Goal: Task Accomplishment & Management: Use online tool/utility

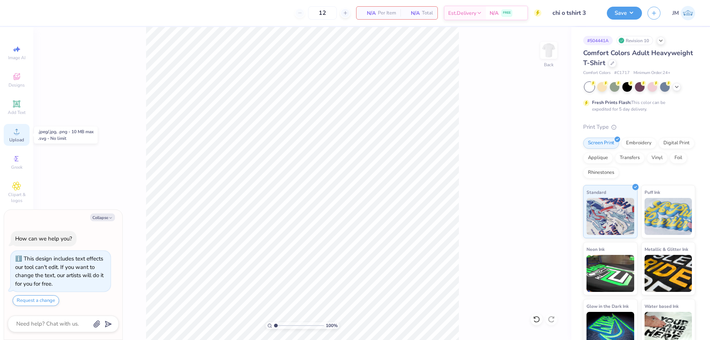
click at [14, 129] on icon at bounding box center [16, 131] width 9 height 9
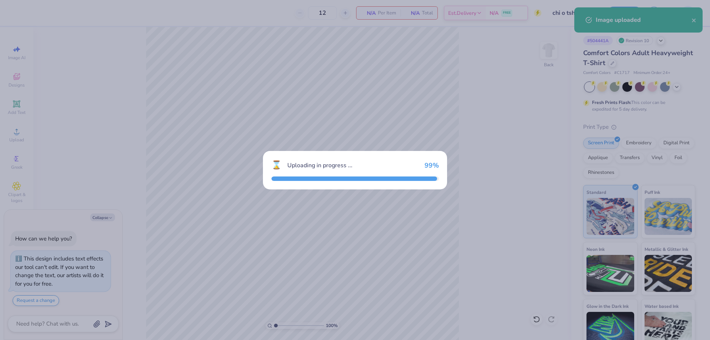
type textarea "x"
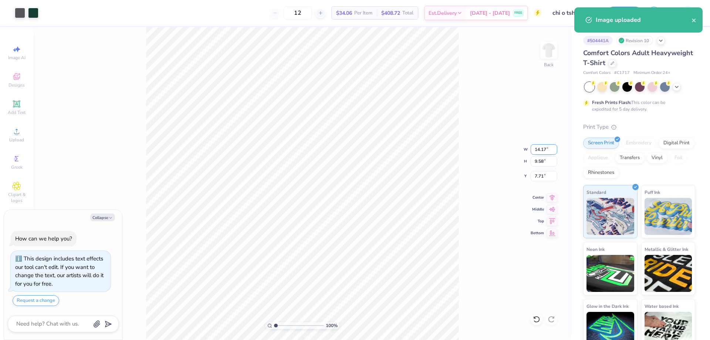
click at [548, 144] on input "14.17" at bounding box center [544, 149] width 27 height 10
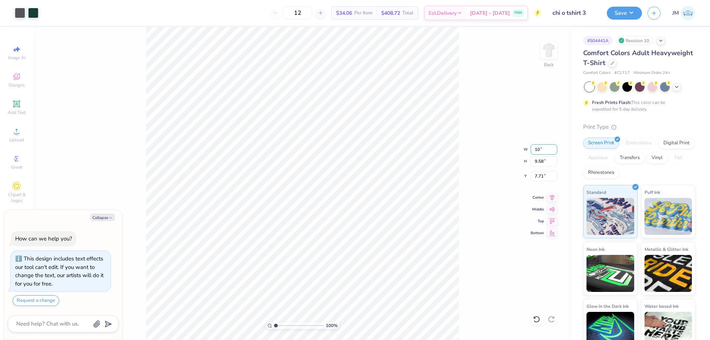
type input "10"
type textarea "x"
type input "10.00"
type input "6.76"
click at [544, 179] on input "9.12" at bounding box center [544, 176] width 27 height 10
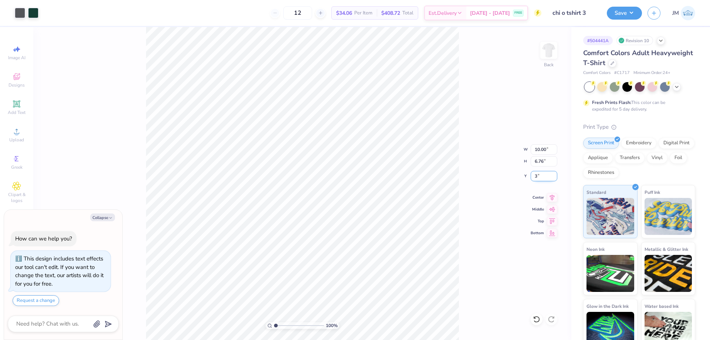
type input "3"
type textarea "x"
type input "3.00"
click at [28, 15] on div at bounding box center [33, 12] width 10 height 10
type textarea "x"
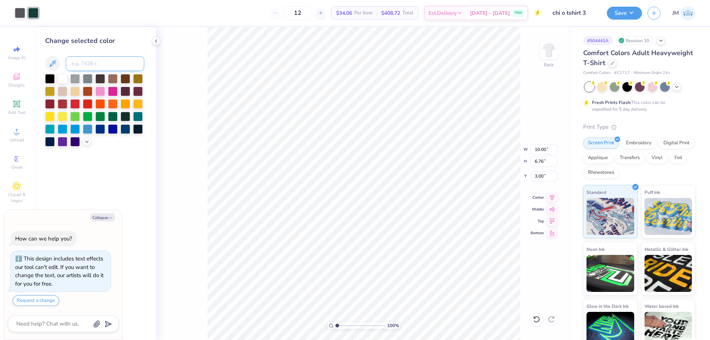
click at [86, 65] on input at bounding box center [105, 63] width 78 height 15
type input "3425"
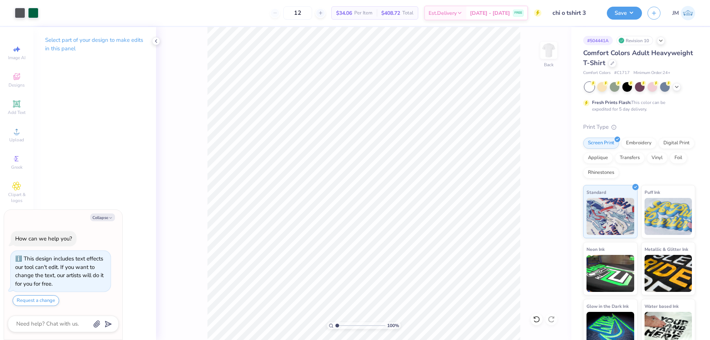
type textarea "x"
type input "1.30577936722713"
click at [630, 15] on button "Save" at bounding box center [624, 12] width 35 height 13
type textarea "x"
type input "1.30577936722713"
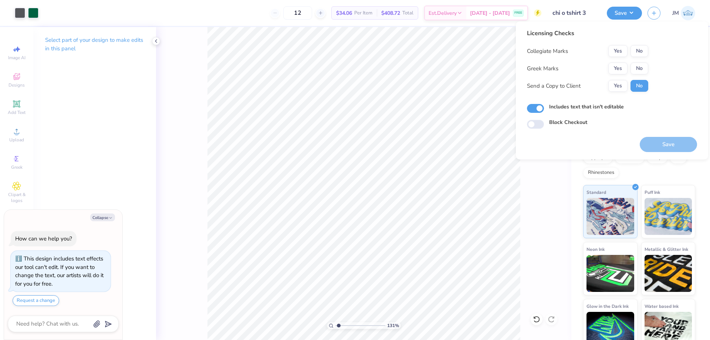
click at [620, 62] on div "Collegiate Marks Yes No Greek Marks Yes No Send a Copy to Client Yes No" at bounding box center [587, 68] width 121 height 47
click at [621, 68] on button "Yes" at bounding box center [617, 68] width 19 height 12
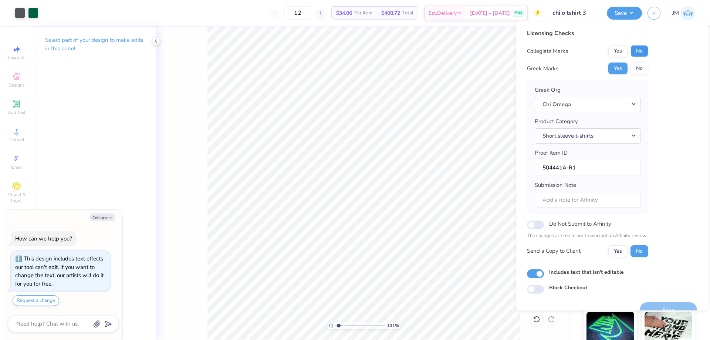
click at [640, 48] on button "No" at bounding box center [639, 51] width 18 height 12
type textarea "x"
type input "1.30577936722713"
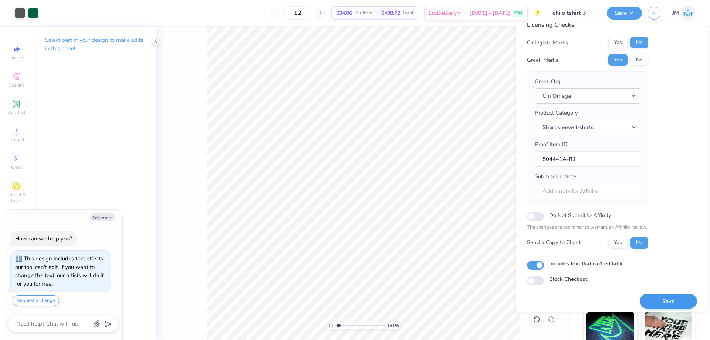
scroll to position [14, 0]
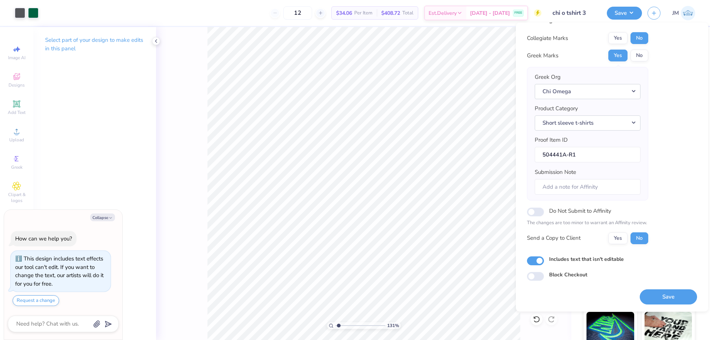
click at [663, 297] on button "Save" at bounding box center [668, 296] width 57 height 15
type textarea "x"
type input "1.30577936722713"
type textarea "x"
type input "1.30577936722713"
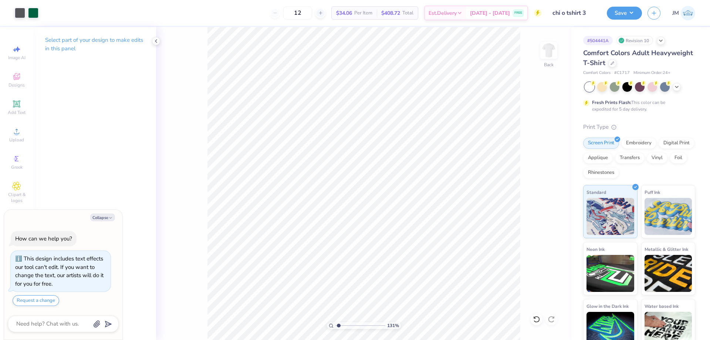
type textarea "x"
type input "1.30577936722713"
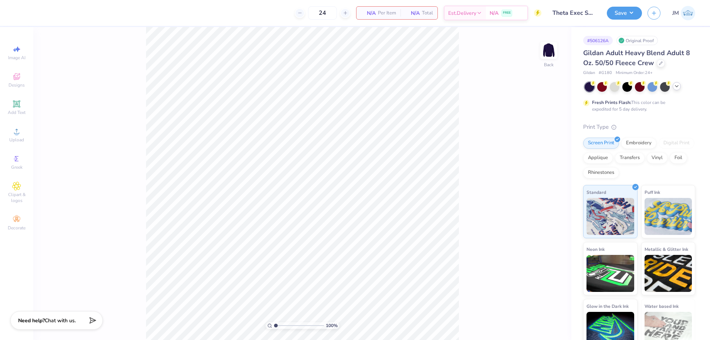
click at [677, 87] on icon at bounding box center [677, 86] width 6 height 6
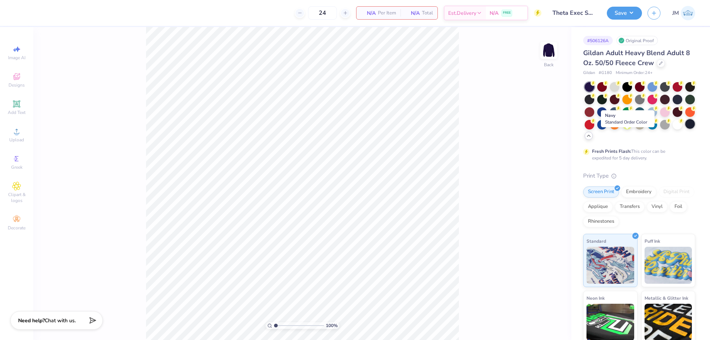
click at [685, 129] on div at bounding box center [690, 124] width 10 height 10
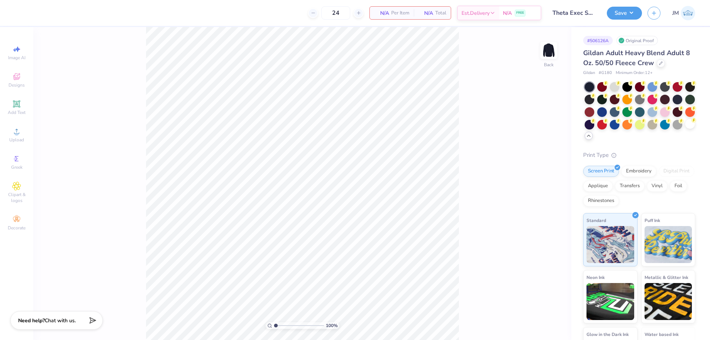
click at [538, 50] on div "100 % Back" at bounding box center [302, 183] width 538 height 313
click at [549, 51] on img at bounding box center [549, 50] width 30 height 30
click at [14, 133] on icon at bounding box center [16, 131] width 5 height 5
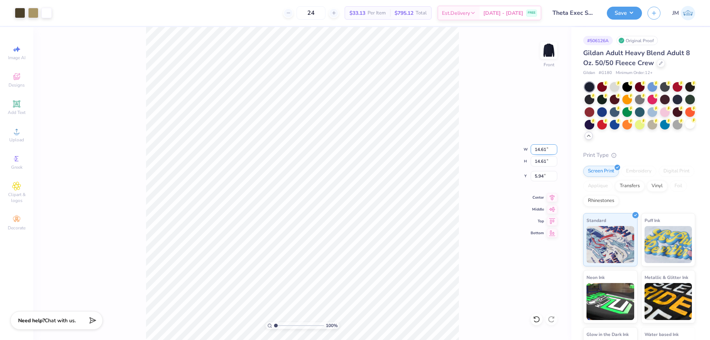
click at [543, 146] on input "14.61" at bounding box center [544, 149] width 27 height 10
type input "12.00"
click at [545, 179] on input "7.25" at bounding box center [544, 176] width 27 height 10
type input "3.00"
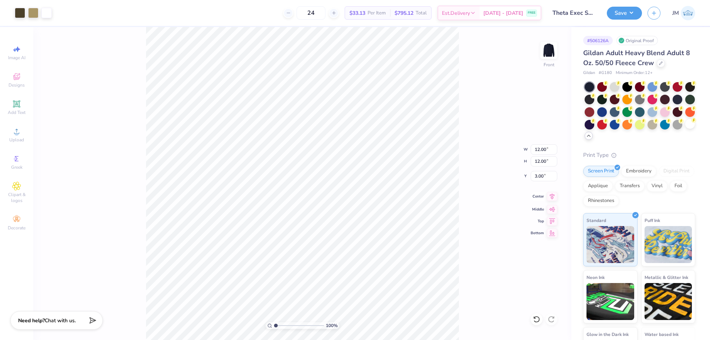
click at [548, 197] on icon at bounding box center [552, 196] width 10 height 9
click at [480, 127] on div "100 % Front W 12.00 12.00 " H 12.00 12.00 " Y 3.00 3.00 " Center Middle Top Bot…" at bounding box center [302, 183] width 538 height 313
click at [541, 150] on input "12.00" at bounding box center [544, 149] width 27 height 10
type input "10.00"
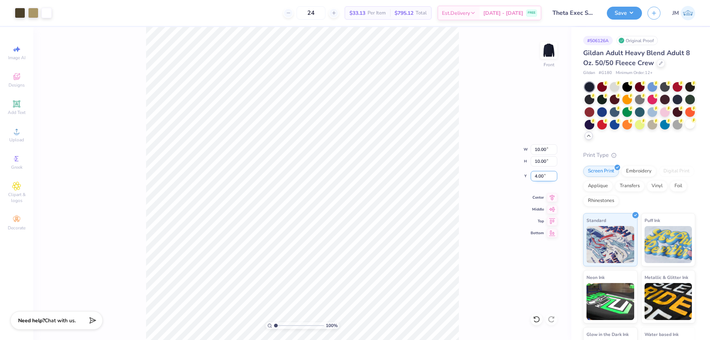
click at [545, 173] on input "4.00" at bounding box center [544, 176] width 27 height 10
type input "3.00"
click at [549, 48] on img at bounding box center [549, 50] width 30 height 30
click at [19, 132] on icon at bounding box center [16, 131] width 9 height 9
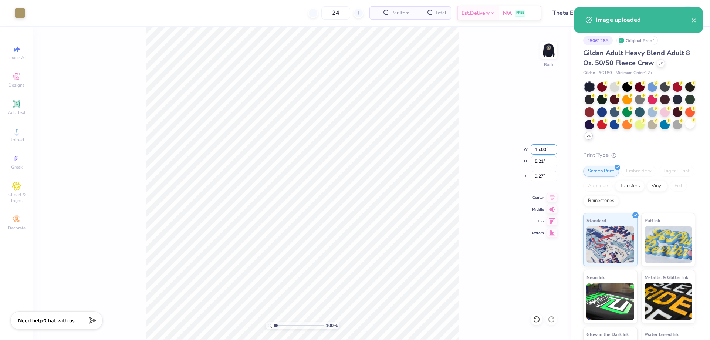
click at [538, 149] on input "15.00" at bounding box center [544, 149] width 27 height 10
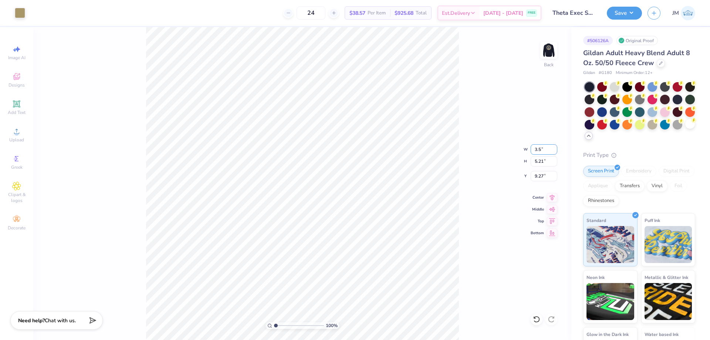
type input "3.50"
type input "1.22"
click at [548, 174] on input "11.27" at bounding box center [544, 176] width 27 height 10
type input "3.00"
click at [552, 198] on icon at bounding box center [552, 196] width 5 height 6
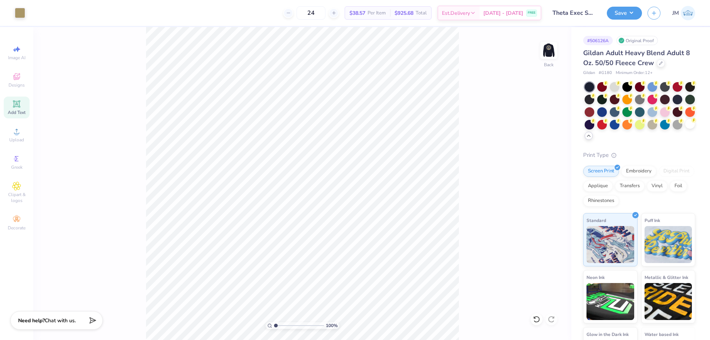
click at [19, 110] on span "Add Text" at bounding box center [17, 112] width 18 height 6
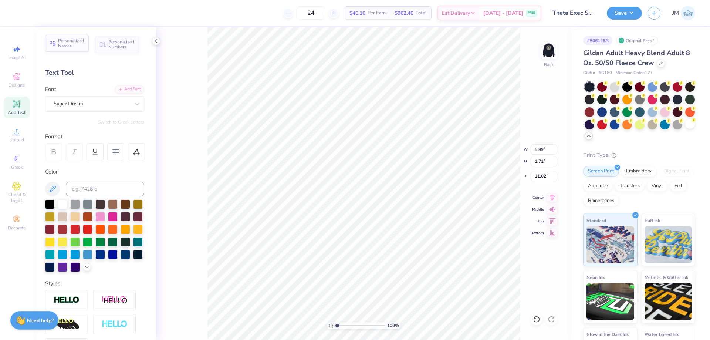
click at [67, 38] on span "Personalized Names" at bounding box center [71, 43] width 26 height 10
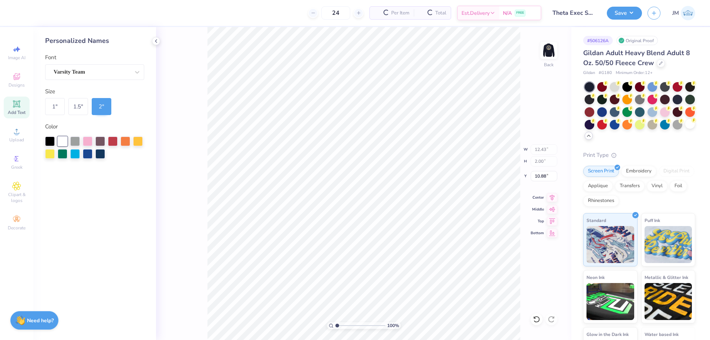
type input "12.43"
type input "2.00"
type input "7.05"
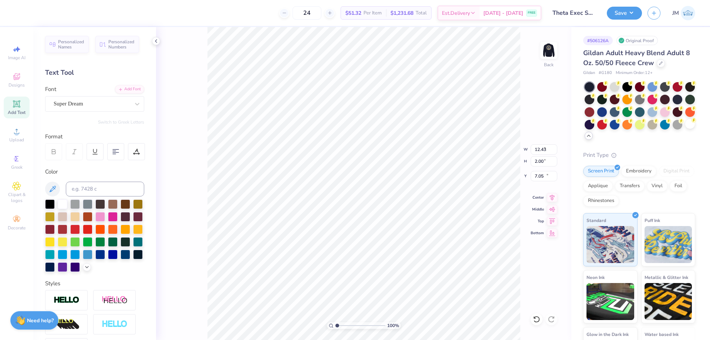
type input "5.89"
type input "1.71"
type input "11.02"
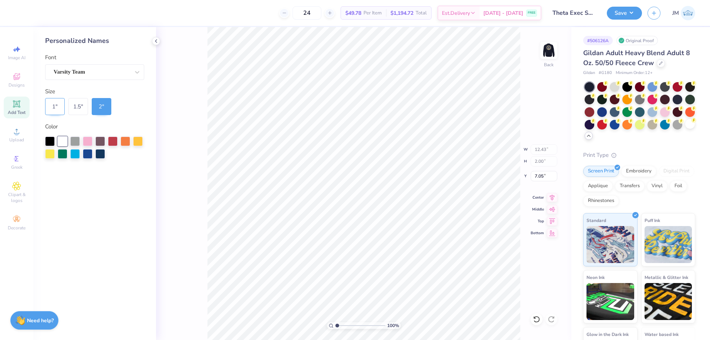
click at [52, 109] on div "1 "" at bounding box center [55, 106] width 20 height 17
type input "6.21"
type input "1.00"
type input "4.60"
click at [552, 196] on icon at bounding box center [552, 196] width 10 height 9
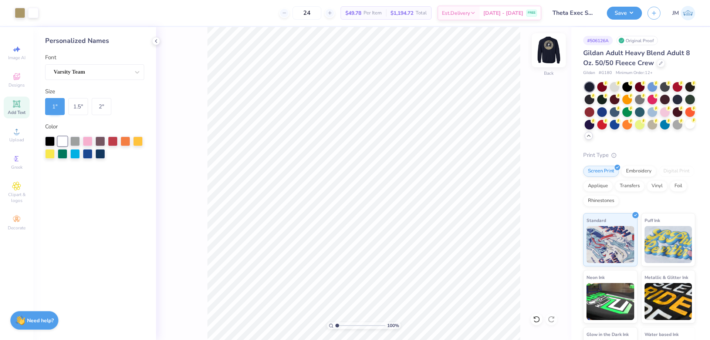
click at [546, 51] on img at bounding box center [549, 50] width 30 height 30
click at [546, 51] on img at bounding box center [548, 50] width 15 height 15
click at [139, 70] on icon at bounding box center [136, 71] width 7 height 7
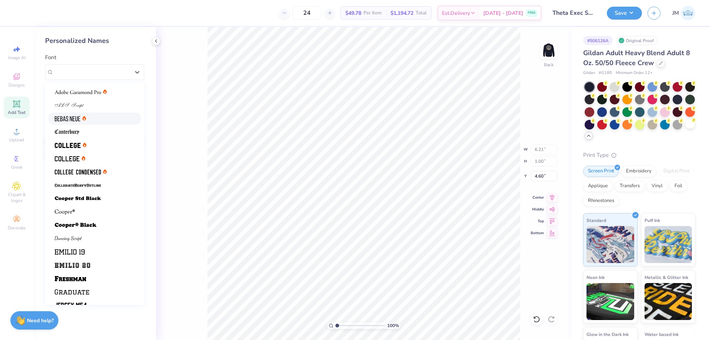
scroll to position [62, 0]
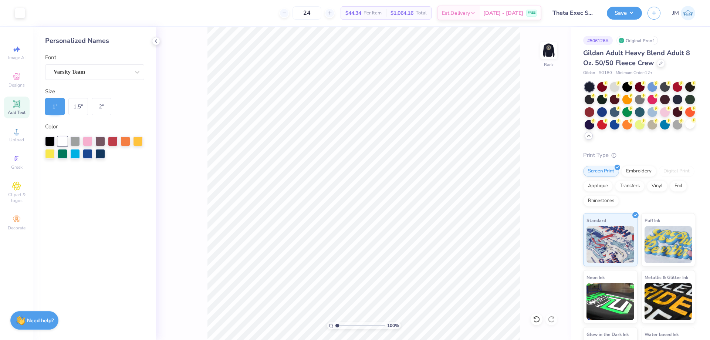
click at [18, 105] on icon at bounding box center [17, 104] width 6 height 6
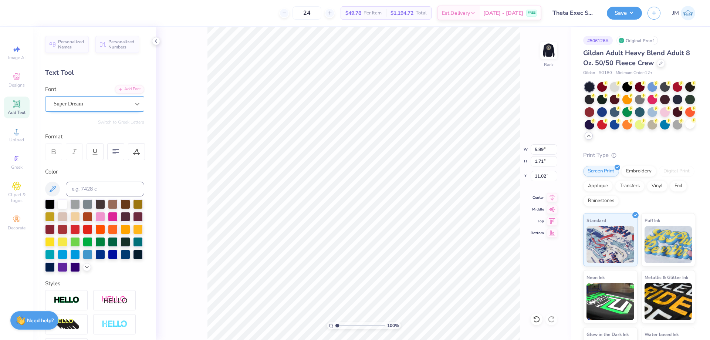
click at [134, 100] on icon at bounding box center [136, 103] width 7 height 7
type input "vars"
click at [74, 104] on div at bounding box center [92, 103] width 78 height 11
type input "grk"
click at [99, 103] on div "Super Dream" at bounding box center [92, 103] width 78 height 11
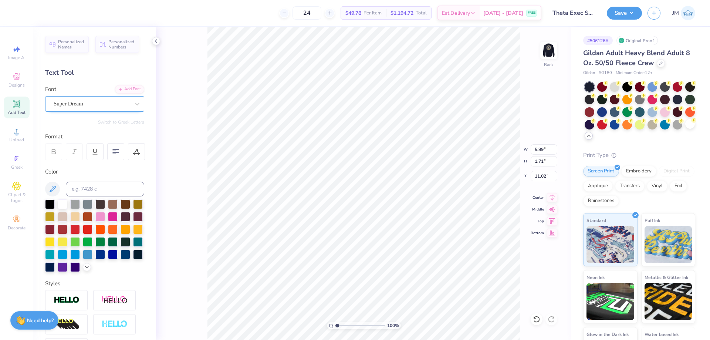
click at [96, 104] on div "Super Dream" at bounding box center [92, 103] width 78 height 11
click at [84, 159] on span "Varsity Team" at bounding box center [69, 162] width 29 height 8
type input "vars"
type input "5.85"
type input "1.70"
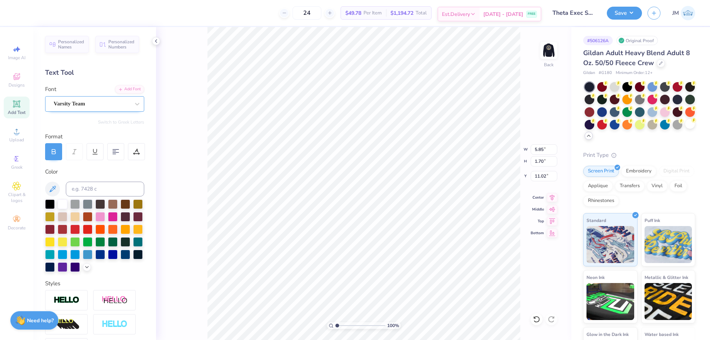
scroll to position [6, 1]
click at [539, 324] on div at bounding box center [537, 319] width 12 height 12
click at [119, 84] on div "Personalized Names Personalized Numbers Text Tool Add Font Font Varsity Team Sw…" at bounding box center [94, 183] width 123 height 313
click at [120, 86] on div "Add Font" at bounding box center [129, 88] width 29 height 9
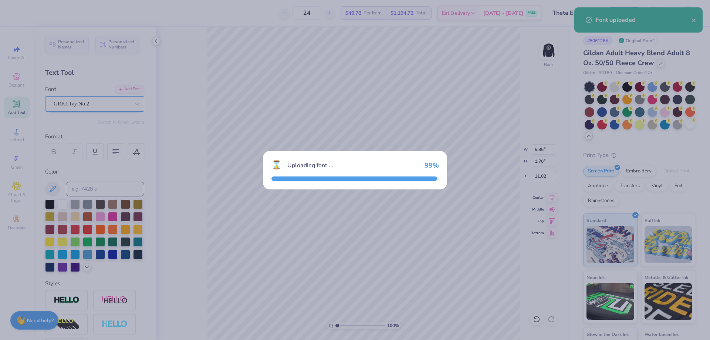
type input "6.41"
type input "1.77"
type input "10.99"
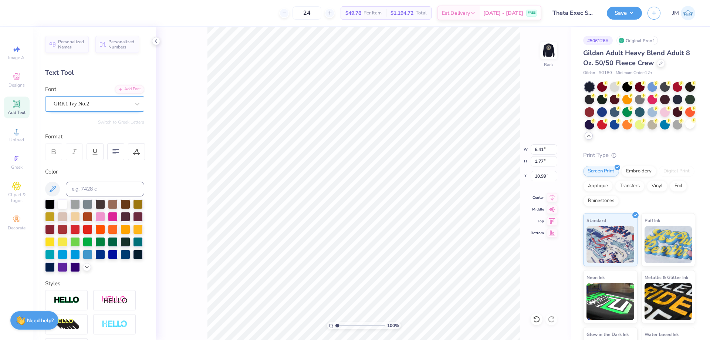
type textarea "K"
type textarea "k"
type textarea "K"
click at [533, 317] on icon at bounding box center [536, 318] width 7 height 7
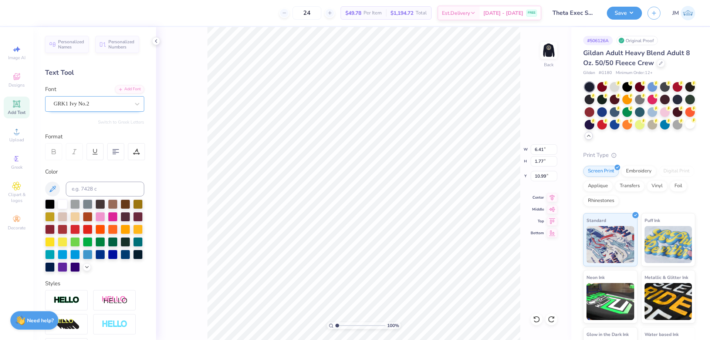
scroll to position [6, 1]
type textarea "XT"
type textarea "E"
type textarea "W"
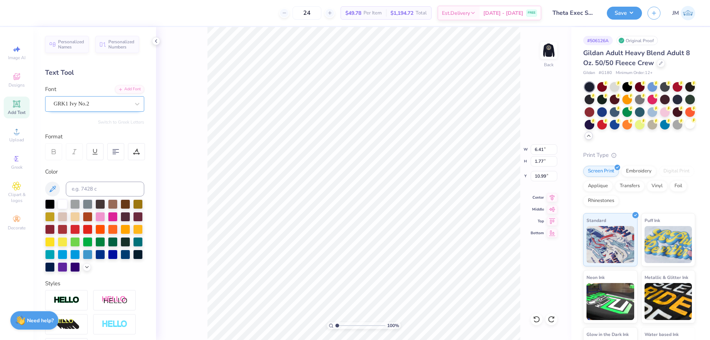
type textarea "T"
type textarea "R"
type textarea "E"
type textarea "Q"
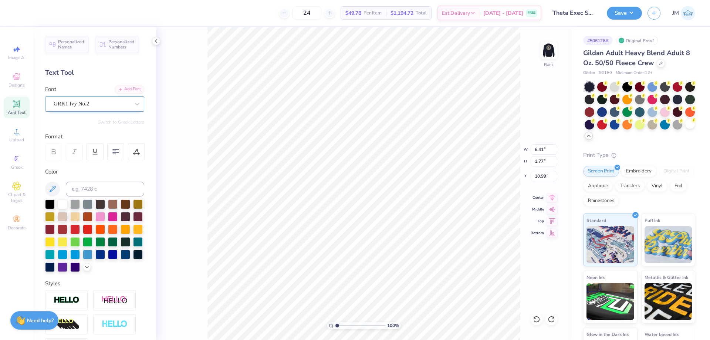
type textarea "A"
type textarea "P"
type textarea "O"
type textarea "T"
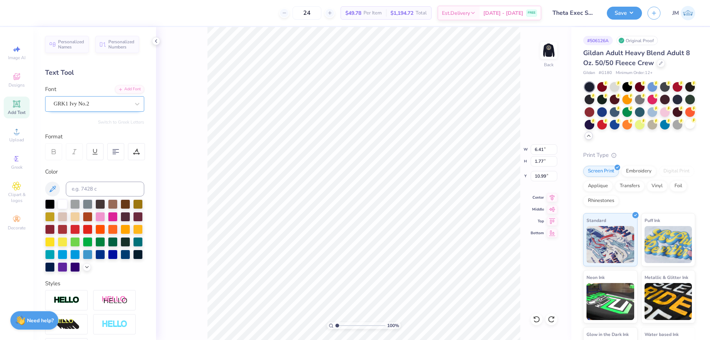
type textarea "I"
type textarea "Y"
type textarea "H"
type textarea "G"
type textarea "F"
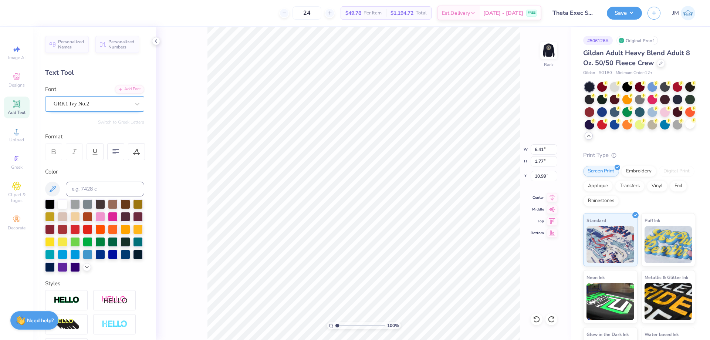
type textarea "F"
type textarea "D"
type textarea "S"
type textarea "A"
type textarea "Q"
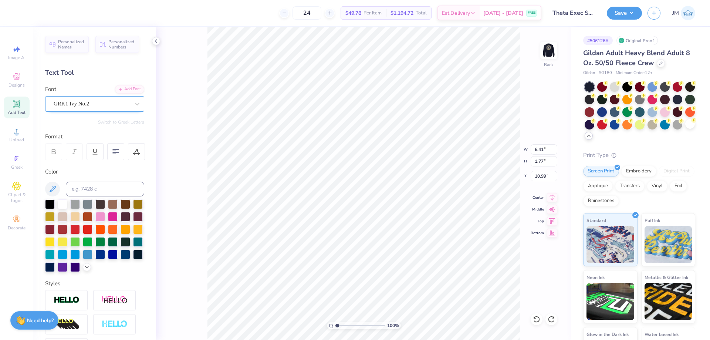
type textarea "KAQ"
click at [544, 145] on input "4.91" at bounding box center [544, 149] width 27 height 10
type input "3.50"
type input "1.26"
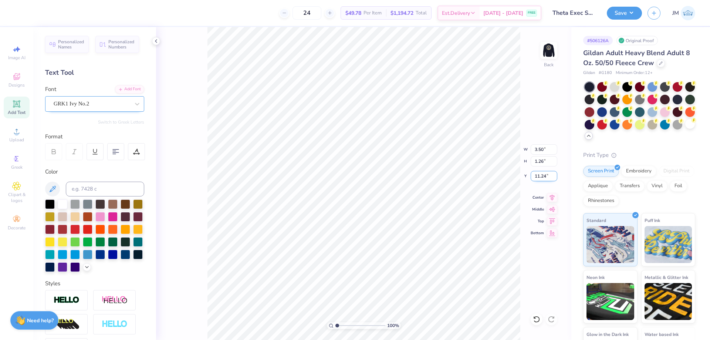
click at [547, 177] on input "11.24" at bounding box center [544, 176] width 27 height 10
type input "3.00"
click at [496, 163] on div "100 % Back W 3.50 3.50 " H 1.26 1.26 " Y 3.00 3.00 " Center Middle Top Bottom" at bounding box center [363, 183] width 415 height 313
click at [82, 190] on input at bounding box center [105, 189] width 78 height 15
type input "7503"
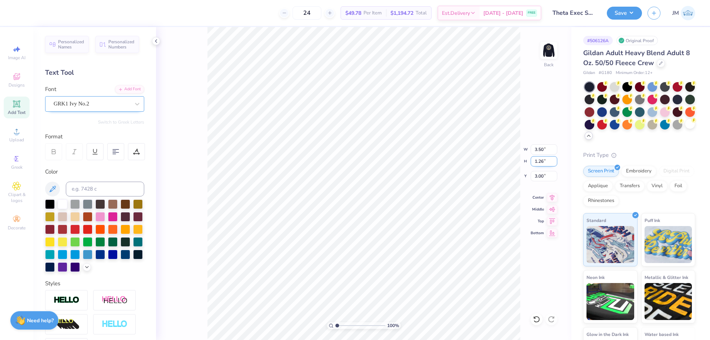
click at [541, 162] on input "1.26" at bounding box center [544, 161] width 27 height 10
type input "1"
type input "2.77"
type input "1.00"
click at [546, 177] on input "3.13" at bounding box center [544, 176] width 27 height 10
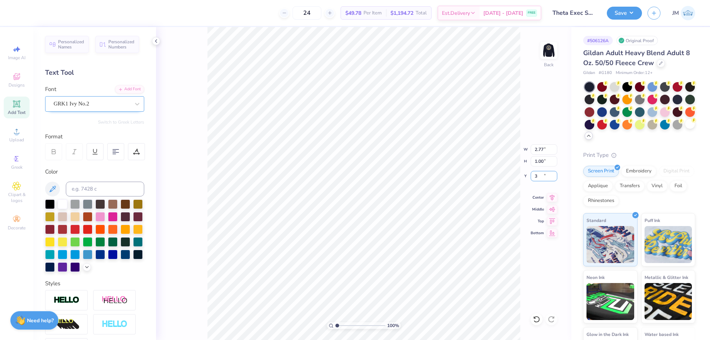
type input "3.00"
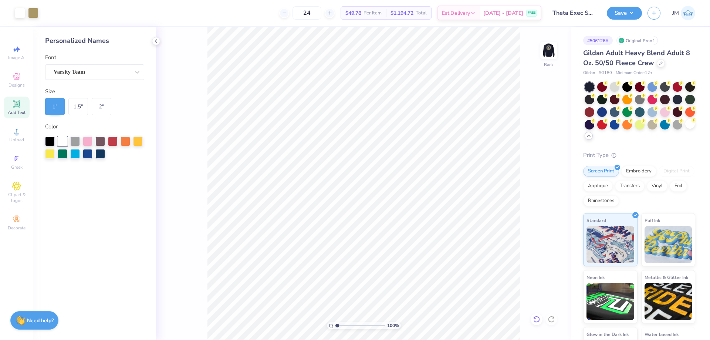
click at [535, 315] on div at bounding box center [537, 319] width 12 height 12
click at [537, 318] on icon at bounding box center [536, 318] width 7 height 7
click at [153, 40] on icon at bounding box center [156, 41] width 6 height 6
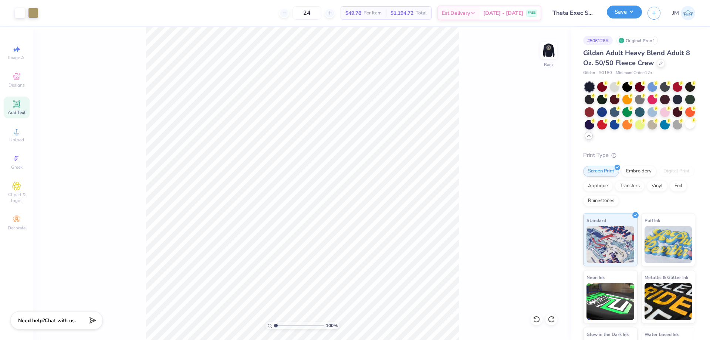
click at [638, 9] on button "Save" at bounding box center [624, 12] width 35 height 13
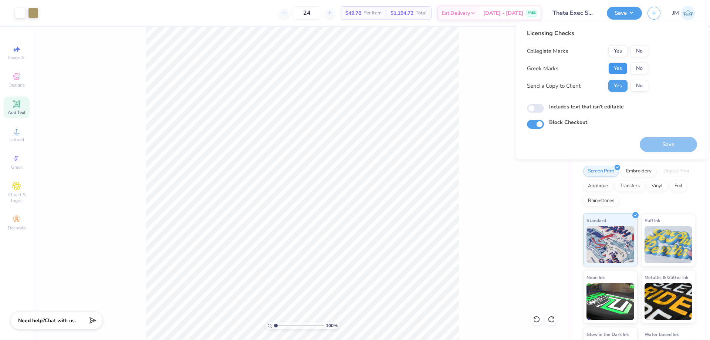
click at [619, 65] on button "Yes" at bounding box center [617, 68] width 19 height 12
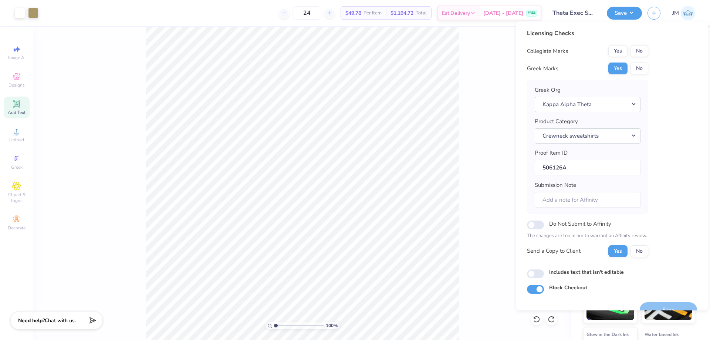
click at [636, 59] on div "Collegiate Marks Yes No Greek Marks Yes No Greek Org Kappa Alpha Theta Product …" at bounding box center [587, 151] width 121 height 212
click at [642, 48] on button "No" at bounding box center [639, 51] width 18 height 12
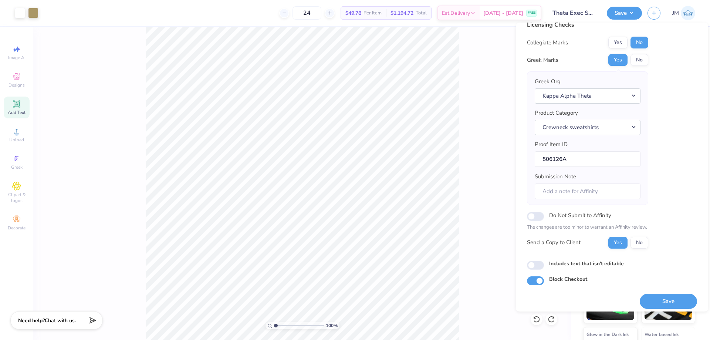
scroll to position [14, 0]
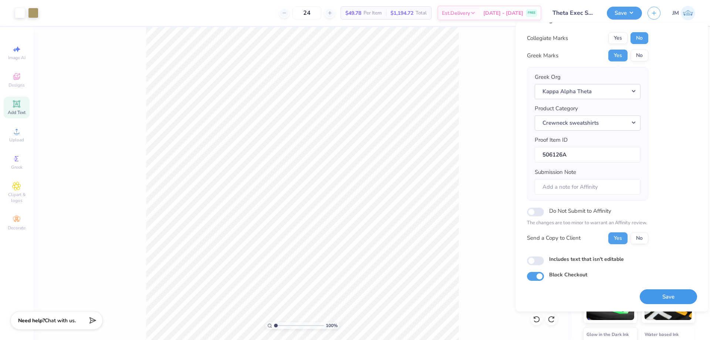
click at [658, 297] on button "Save" at bounding box center [668, 296] width 57 height 15
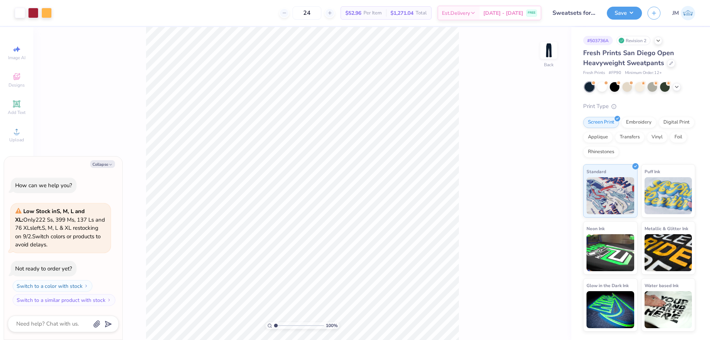
type textarea "x"
type input "3.79619934512219"
type textarea "x"
click at [384, 271] on li "Ungroup" at bounding box center [366, 273] width 58 height 14
type input "3.79619934512219"
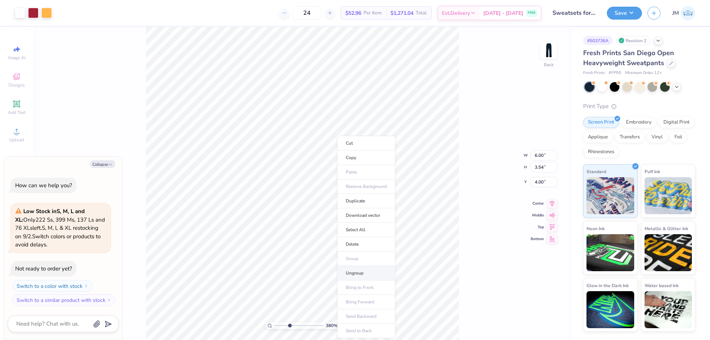
type textarea "x"
type input "3.79619934512219"
type textarea "x"
type input "3.79619934512219"
type textarea "x"
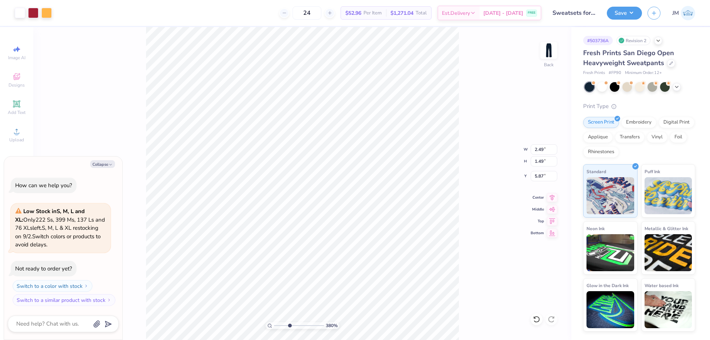
type input "3.79619934512219"
type textarea "x"
type input "3.79619934512219"
type textarea "x"
type input "3.79619934512219"
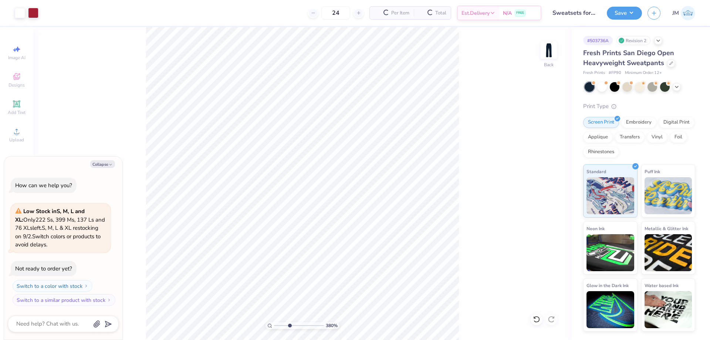
type textarea "x"
type input "3.79619934512219"
type textarea "x"
type input "3.79619934512219"
type textarea "x"
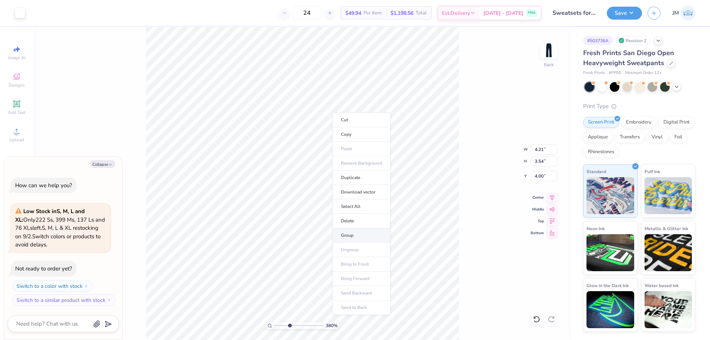
click at [353, 233] on li "Group" at bounding box center [361, 235] width 58 height 14
type input "3.79619934512219"
type textarea "x"
type input "3.79619934512219"
type textarea "x"
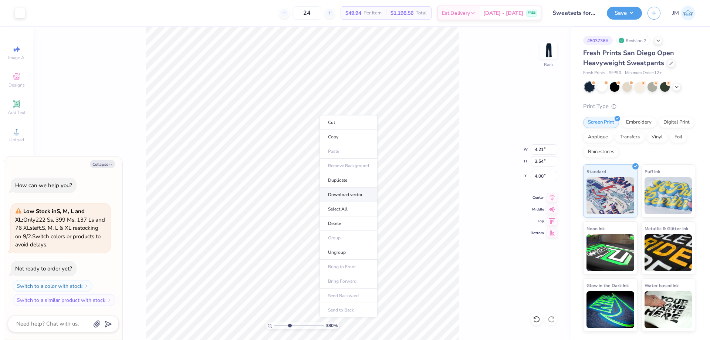
click at [351, 194] on li "Download vector" at bounding box center [348, 194] width 58 height 14
type input "1"
click at [625, 9] on button "Save" at bounding box center [624, 12] width 35 height 13
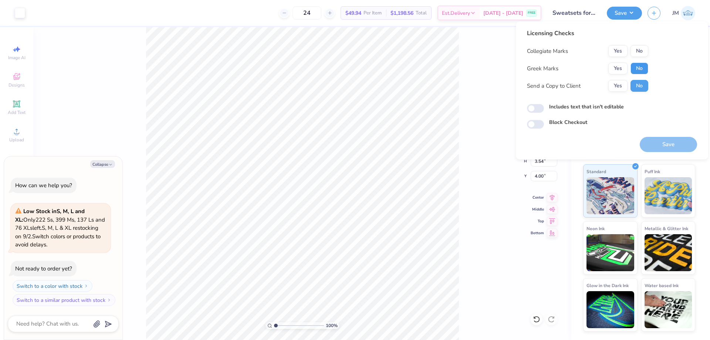
click at [647, 66] on button "No" at bounding box center [639, 68] width 18 height 12
click at [640, 50] on button "No" at bounding box center [639, 51] width 18 height 12
click at [666, 148] on button "Save" at bounding box center [668, 144] width 57 height 15
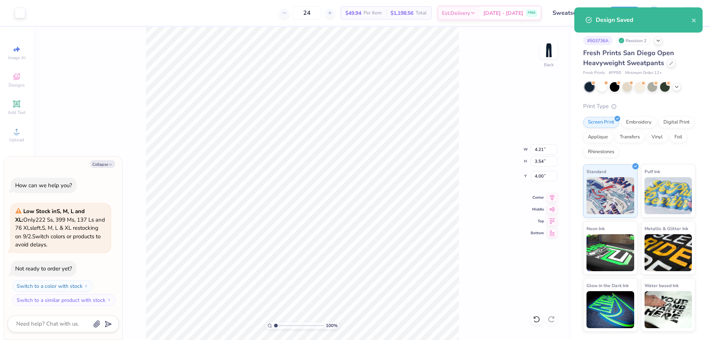
type textarea "x"
